Goal: Use online tool/utility: Utilize a website feature to perform a specific function

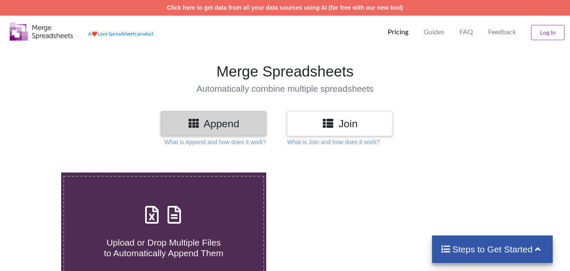
click at [185, 227] on div "Upload or Drop Multiple Files to Automatically Append Them" at bounding box center [163, 229] width 199 height 57
click at [38, 172] on input "Upload or Drop Multiple Files to Automatically Append Them" at bounding box center [38, 172] width 0 height 0
type input "C:\fakepath\01005392813_p179_L_output.xlsx"
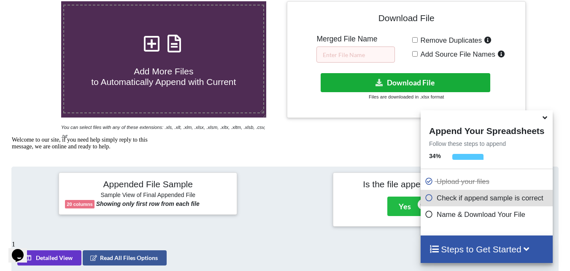
scroll to position [169, 0]
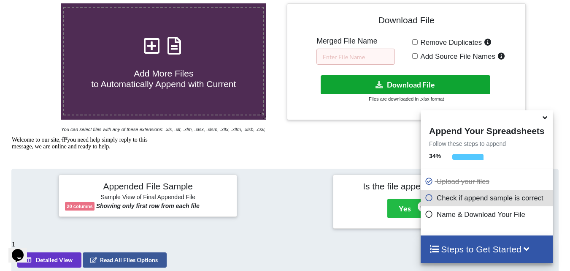
click at [369, 81] on button "Download File" at bounding box center [406, 84] width 170 height 19
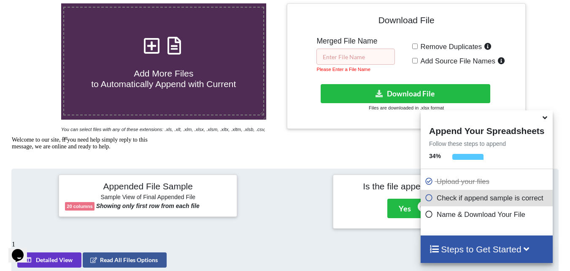
click at [341, 51] on input "text" at bounding box center [356, 57] width 79 height 16
paste input "M"
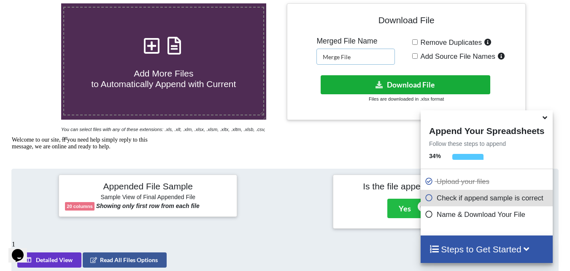
type input "Merge File"
click at [382, 87] on icon at bounding box center [379, 84] width 9 height 6
